Goal: Task Accomplishment & Management: Complete application form

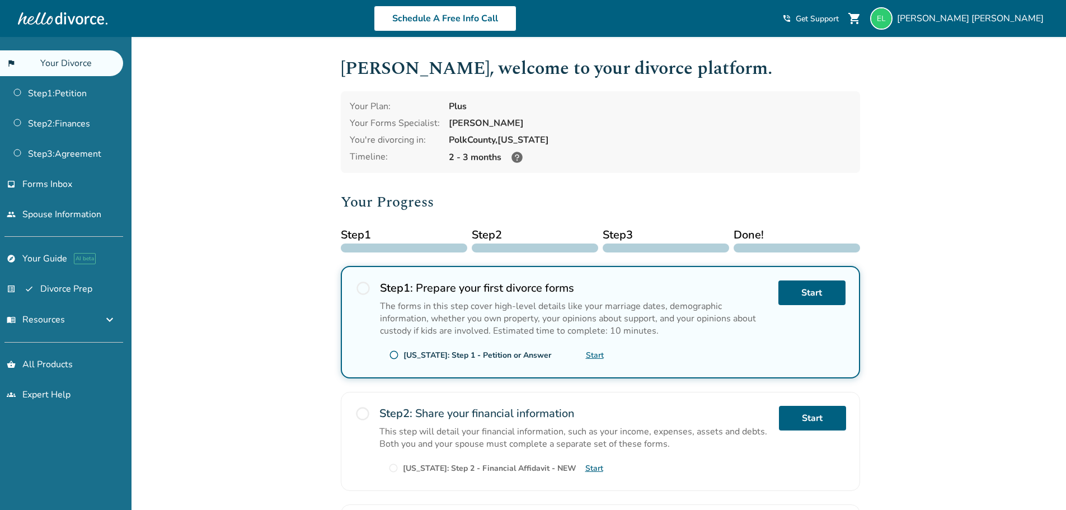
click at [922, 288] on div "Added to cart [PERSON_NAME] , welcome to your divorce platform. Your Plan: Plus…" at bounding box center [533, 392] width 1066 height 710
click at [937, 287] on div "Added to cart Elizabeth , welcome to your divorce platform. Your Plan: Plus You…" at bounding box center [533, 392] width 1066 height 710
click at [63, 64] on link "flag_2 Your Divorce" at bounding box center [61, 63] width 123 height 26
click at [806, 295] on link "Start" at bounding box center [811, 292] width 67 height 25
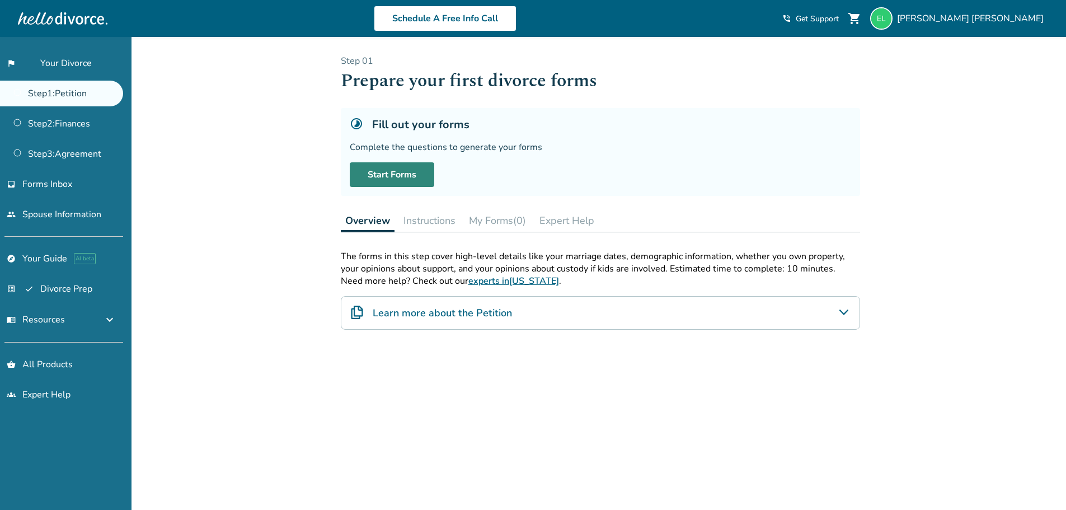
click at [403, 172] on link "Start Forms" at bounding box center [392, 174] width 85 height 25
